Goal: Information Seeking & Learning: Find specific fact

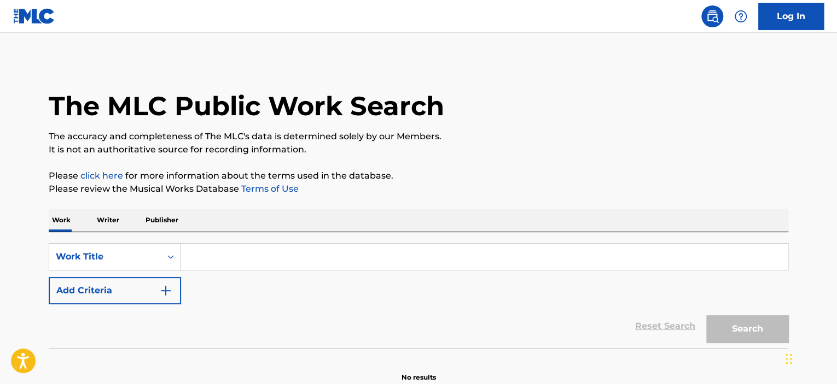
click at [232, 257] on input "Search Form" at bounding box center [484, 257] width 606 height 26
paste input "T1013322024"
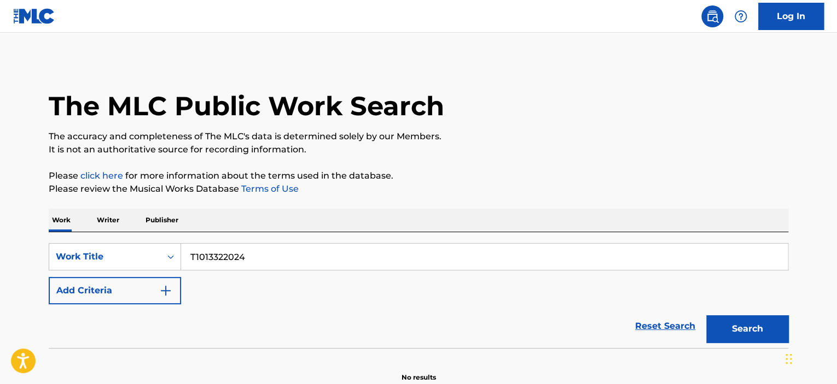
type input "T1013322024"
click at [727, 323] on button "Search" at bounding box center [747, 329] width 82 height 27
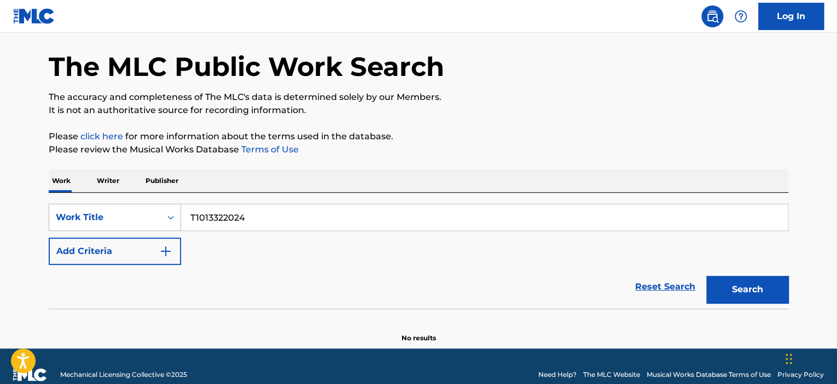
click at [100, 231] on div "Work Title" at bounding box center [115, 217] width 132 height 27
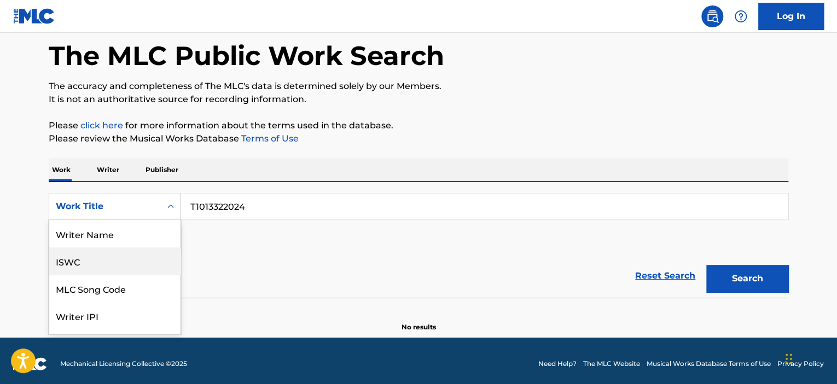
click at [110, 264] on div "ISWC" at bounding box center [114, 261] width 131 height 27
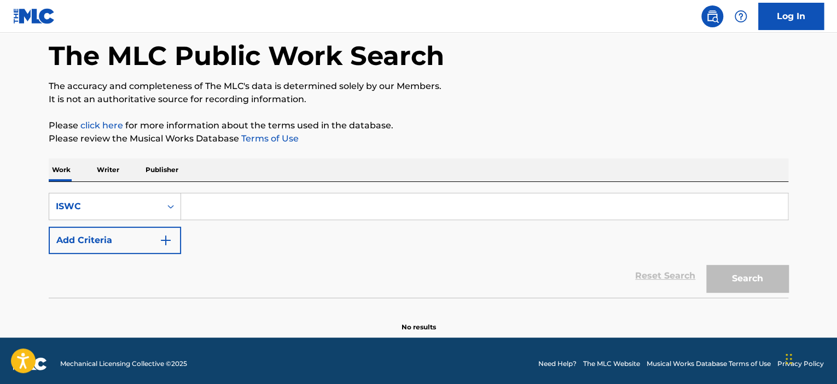
drag, startPoint x: 294, startPoint y: 219, endPoint x: 294, endPoint y: 208, distance: 10.9
click at [293, 219] on div "Search Form" at bounding box center [484, 206] width 607 height 27
click at [295, 207] on input "Search Form" at bounding box center [484, 207] width 606 height 26
paste input "T1013322024"
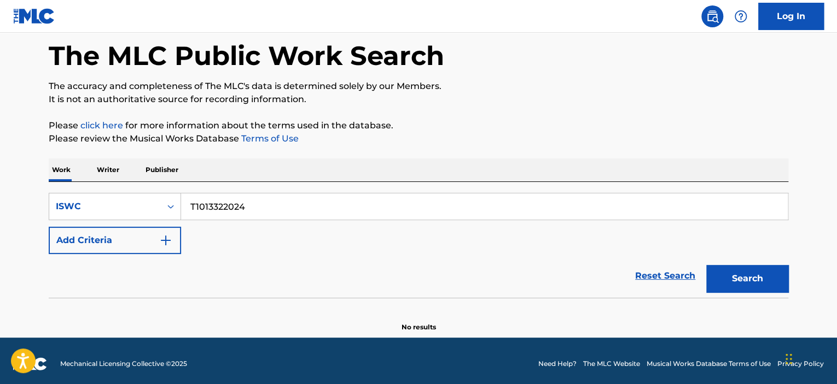
type input "T1013322024"
click at [740, 275] on button "Search" at bounding box center [747, 278] width 82 height 27
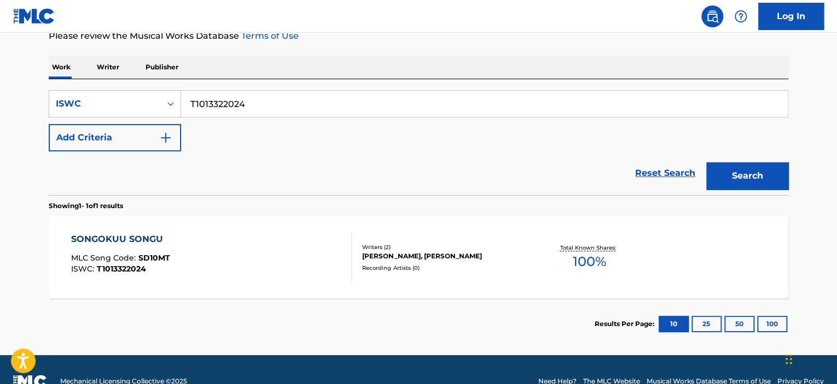
scroll to position [160, 0]
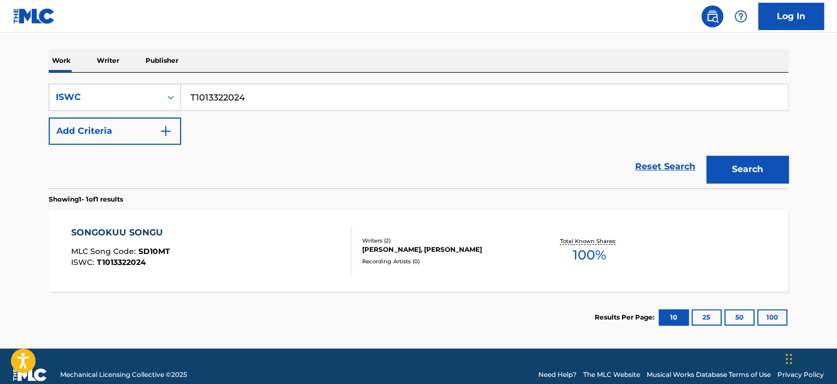
click at [261, 236] on div "SONGOKUU SONGU MLC Song Code : SD10MT ISWC : T1013322024" at bounding box center [211, 250] width 281 height 49
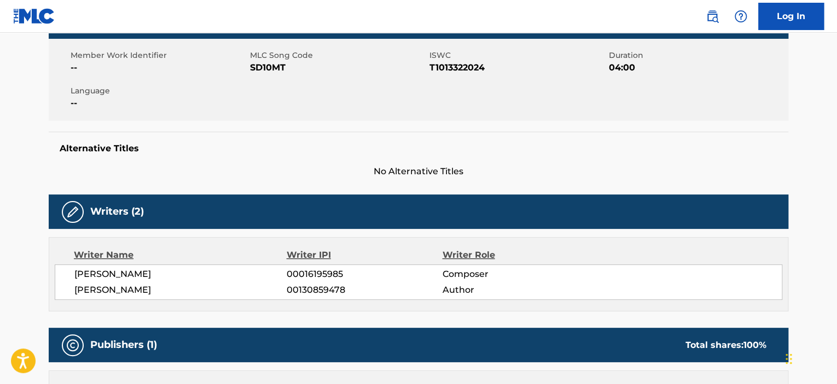
scroll to position [164, 0]
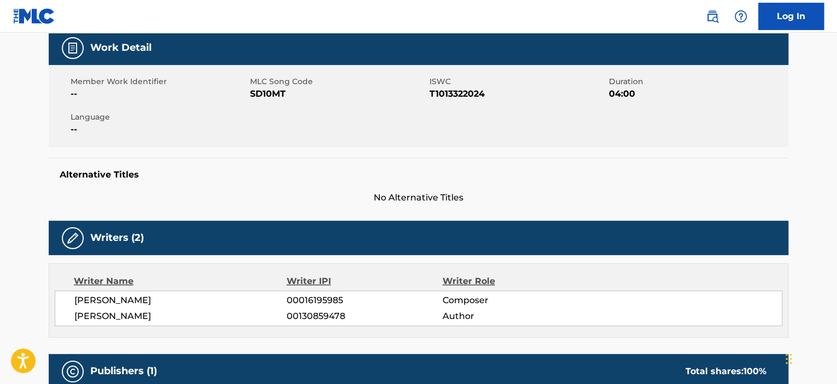
click at [115, 315] on span "CHIEKO OTA" at bounding box center [180, 316] width 212 height 13
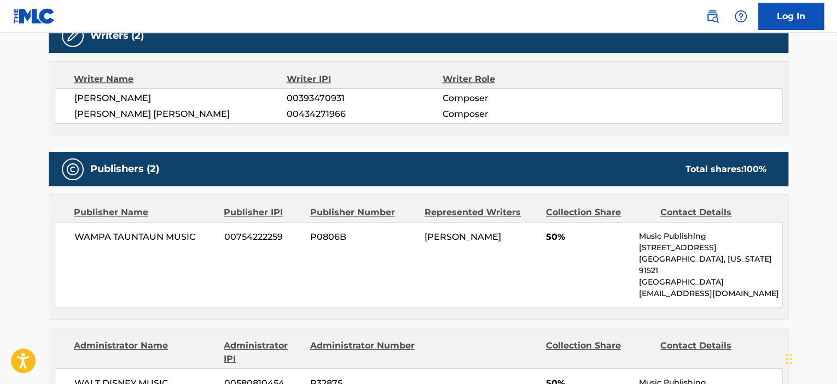
scroll to position [547, 0]
